Goal: Find specific page/section: Find specific page/section

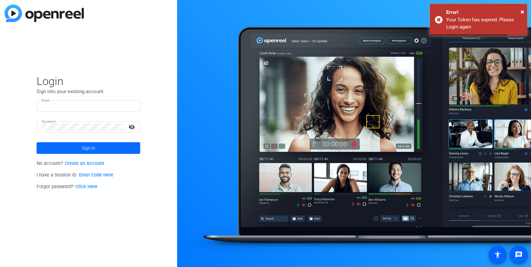
type input "[EMAIL_ADDRESS][PERSON_NAME][DOMAIN_NAME]"
click at [86, 152] on span "Sign in" at bounding box center [88, 148] width 13 height 16
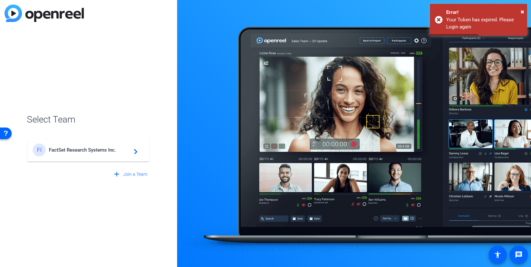
click at [129, 145] on div "FI FactSet Research Systems Inc. navigate_next" at bounding box center [88, 150] width 111 height 13
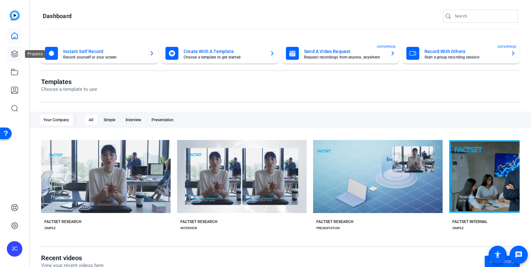
click at [12, 55] on icon at bounding box center [14, 54] width 6 height 6
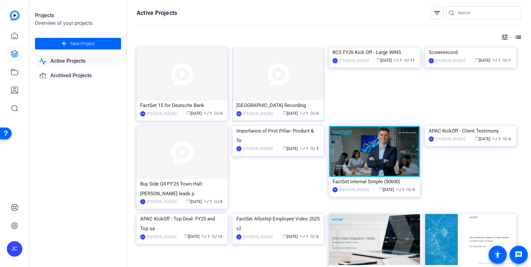
click at [264, 115] on div "[PERSON_NAME]" at bounding box center [257, 114] width 29 height 6
